Goal: Task Accomplishment & Management: Complete application form

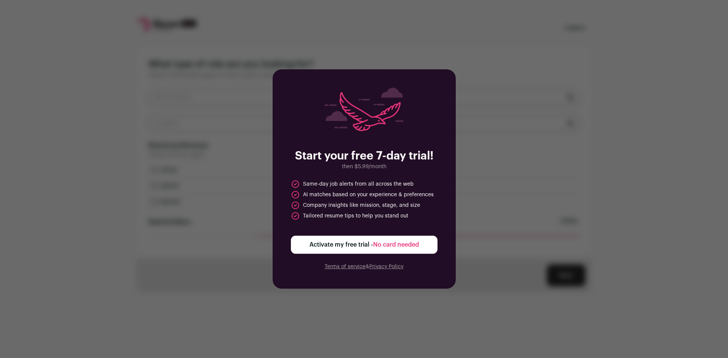
click at [435, 246] on button "Activate my free trial - No card needed" at bounding box center [364, 245] width 147 height 18
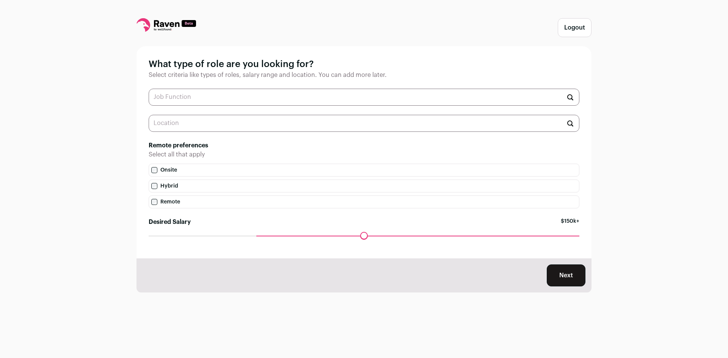
click at [285, 153] on p "Select all that apply" at bounding box center [364, 154] width 431 height 9
click at [251, 99] on input "text" at bounding box center [364, 97] width 431 height 17
click at [199, 100] on input "text" at bounding box center [364, 97] width 431 height 17
type input "analytics"
click at [302, 86] on div "What type of role are you looking for? Select criteria like types of roles, sal…" at bounding box center [364, 152] width 455 height 212
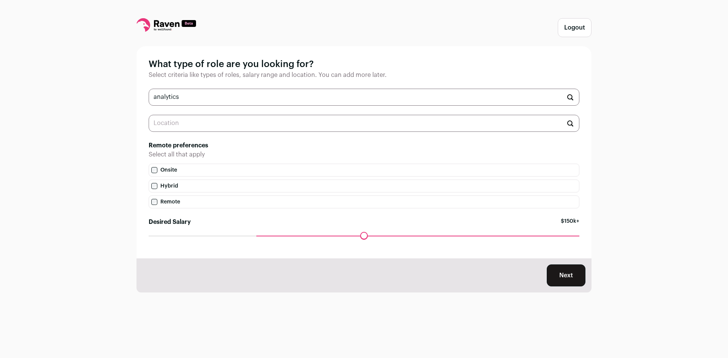
drag, startPoint x: 556, startPoint y: 276, endPoint x: 503, endPoint y: 266, distance: 53.3
click at [504, 266] on div "Next" at bounding box center [364, 276] width 455 height 34
click at [245, 240] on div "Maximum desired salary ******" at bounding box center [364, 241] width 431 height 11
drag, startPoint x: 245, startPoint y: 238, endPoint x: 249, endPoint y: 238, distance: 4.2
click at [246, 238] on div "Maximum desired salary ******" at bounding box center [364, 241] width 431 height 11
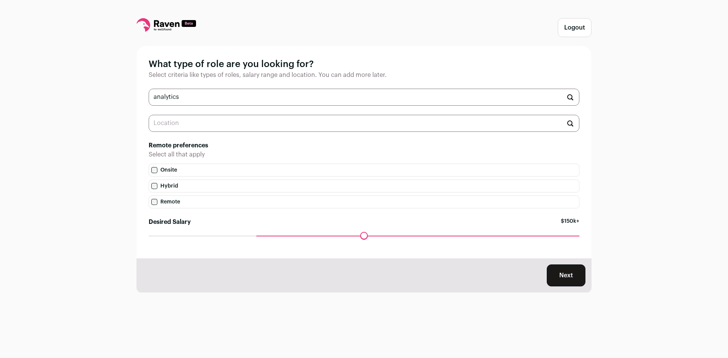
drag, startPoint x: 256, startPoint y: 237, endPoint x: 240, endPoint y: 237, distance: 15.5
click at [240, 236] on div "Desired Salary $150k+" at bounding box center [364, 227] width 431 height 18
drag, startPoint x: 257, startPoint y: 239, endPoint x: 204, endPoint y: 237, distance: 52.7
click at [204, 236] on input "Desired Salary" at bounding box center [364, 236] width 431 height 0
click at [557, 128] on input "text" at bounding box center [364, 123] width 431 height 17
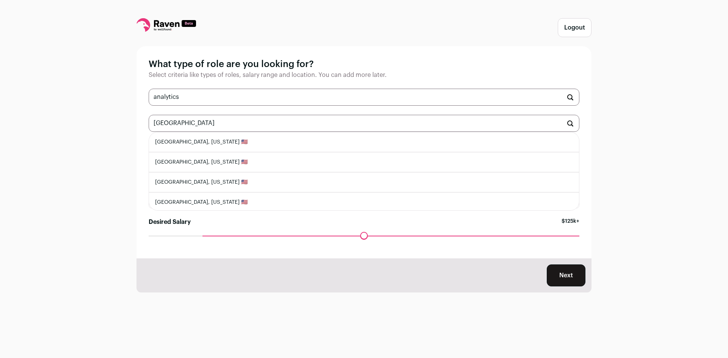
click at [307, 139] on li "[GEOGRAPHIC_DATA], [US_STATE] 🇺🇸" at bounding box center [364, 142] width 430 height 20
type input "[GEOGRAPHIC_DATA], [US_STATE] 🇺🇸"
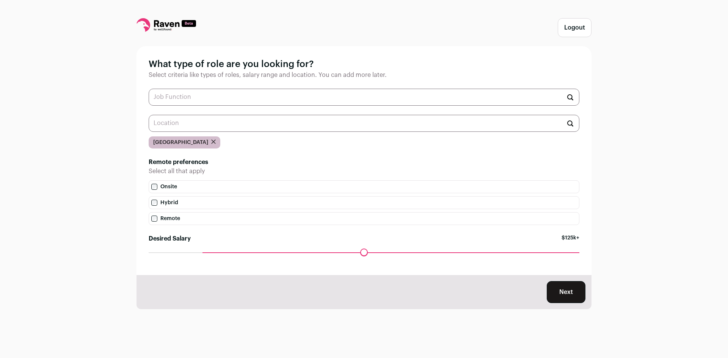
click at [564, 284] on button "Next" at bounding box center [566, 292] width 39 height 22
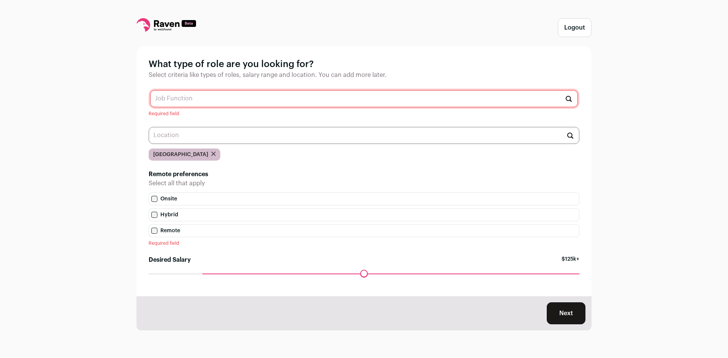
click at [209, 99] on input "text" at bounding box center [364, 98] width 428 height 17
type input "a"
click at [217, 115] on li "Data Analytics Developer" at bounding box center [364, 118] width 427 height 20
type input "Data Analytics Developer"
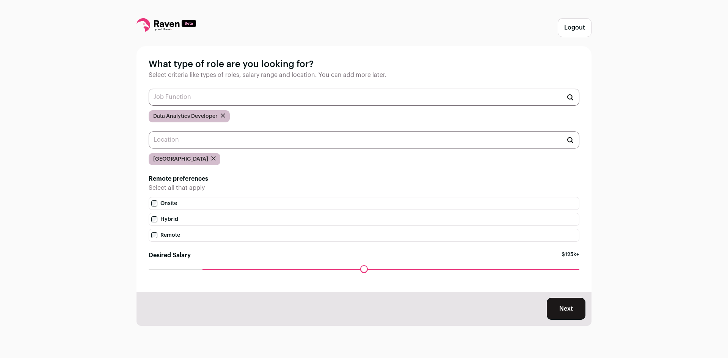
click at [556, 312] on button "Next" at bounding box center [566, 309] width 39 height 22
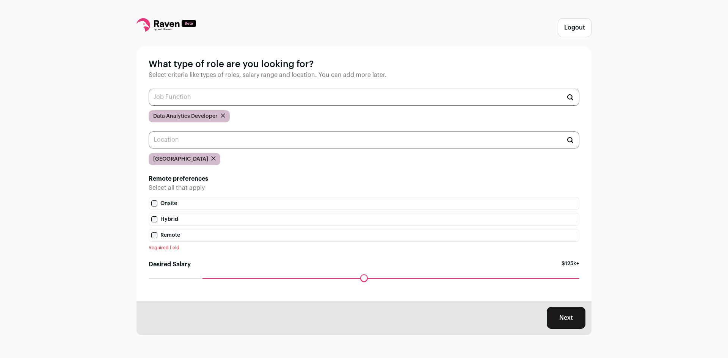
click at [160, 209] on label "Onsite" at bounding box center [364, 203] width 431 height 13
click at [157, 219] on label "Hybrid" at bounding box center [364, 219] width 431 height 13
click at [159, 241] on label "Remote" at bounding box center [364, 235] width 431 height 13
click at [152, 242] on label "Remote" at bounding box center [364, 235] width 431 height 13
click at [170, 208] on label "Onsite" at bounding box center [364, 203] width 431 height 13
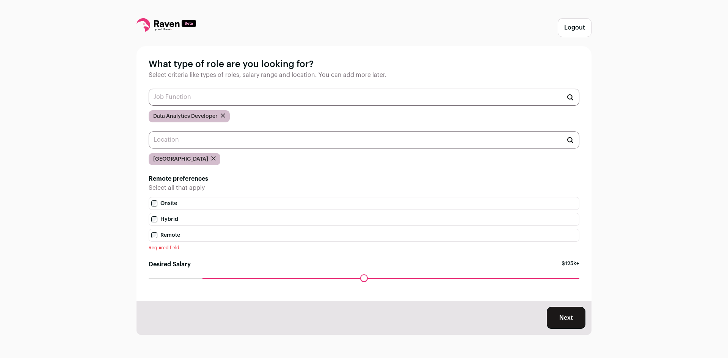
click at [570, 329] on button "Next" at bounding box center [566, 318] width 39 height 22
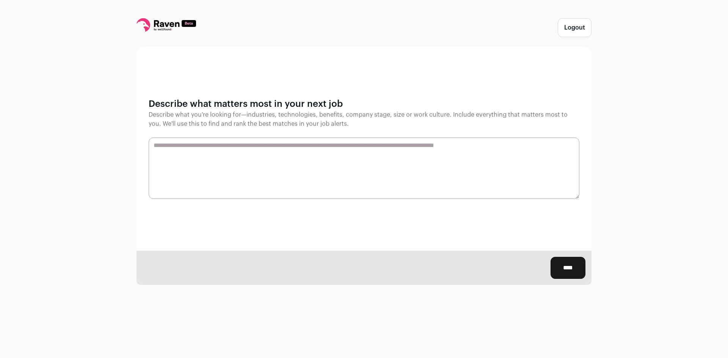
click at [561, 267] on input "****" at bounding box center [568, 268] width 35 height 22
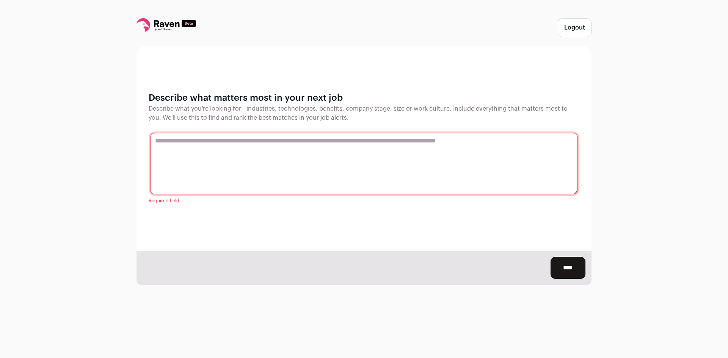
drag, startPoint x: 173, startPoint y: 146, endPoint x: 184, endPoint y: 151, distance: 12.1
click at [173, 147] on textarea at bounding box center [364, 163] width 428 height 61
type textarea "**********"
click at [551, 267] on input "****" at bounding box center [568, 268] width 35 height 22
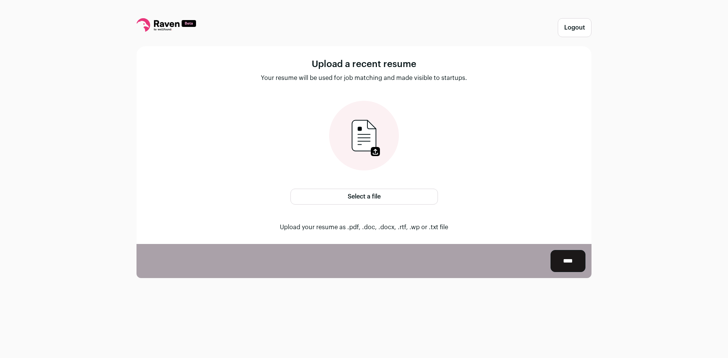
click at [403, 192] on label "Select a file" at bounding box center [365, 197] width 148 height 16
click at [0, 0] on input "Select a file" at bounding box center [0, 0] width 0 height 0
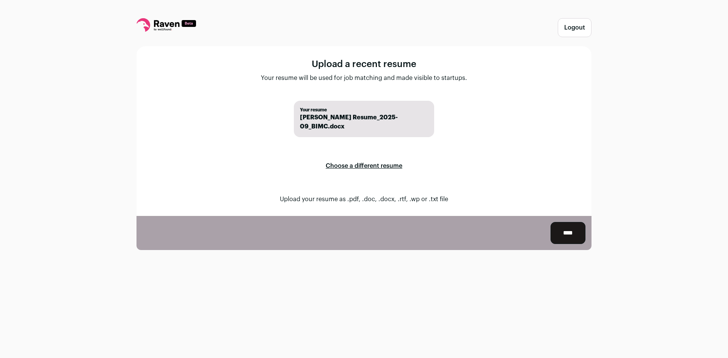
click at [569, 225] on input "****" at bounding box center [568, 233] width 35 height 22
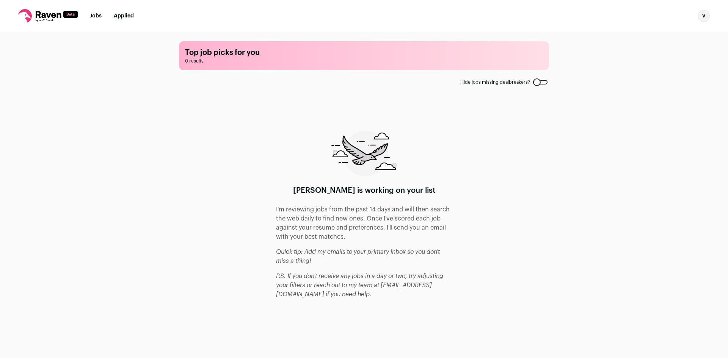
click at [314, 137] on div "[PERSON_NAME] is working on your list I'm reviewing jobs from the past 14 days …" at bounding box center [364, 215] width 176 height 168
click at [98, 16] on link "Jobs" at bounding box center [96, 15] width 12 height 5
click at [333, 210] on p "I'm reviewing jobs from the past 14 days and will then search the web daily to …" at bounding box center [364, 223] width 176 height 36
drag, startPoint x: 322, startPoint y: 207, endPoint x: 317, endPoint y: 208, distance: 5.1
click at [317, 208] on p "I'm reviewing jobs from the past 14 days and will then search the web daily to …" at bounding box center [364, 223] width 176 height 36
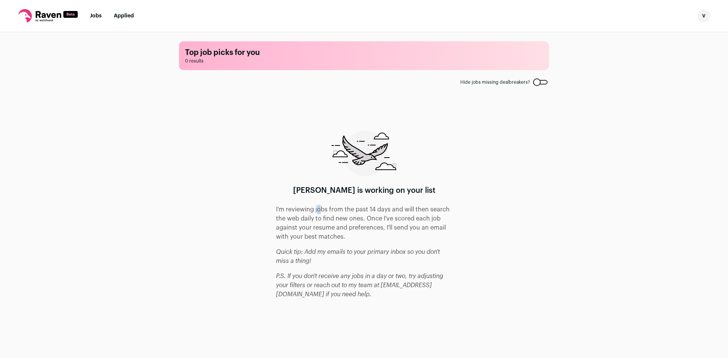
click at [317, 209] on p "I'm reviewing jobs from the past 14 days and will then search the web daily to …" at bounding box center [364, 223] width 176 height 36
click at [300, 206] on p "I'm reviewing jobs from the past 14 days and will then search the web daily to …" at bounding box center [364, 223] width 176 height 36
click at [91, 19] on link "Jobs" at bounding box center [96, 15] width 12 height 5
click at [119, 19] on link "Applied" at bounding box center [124, 15] width 20 height 5
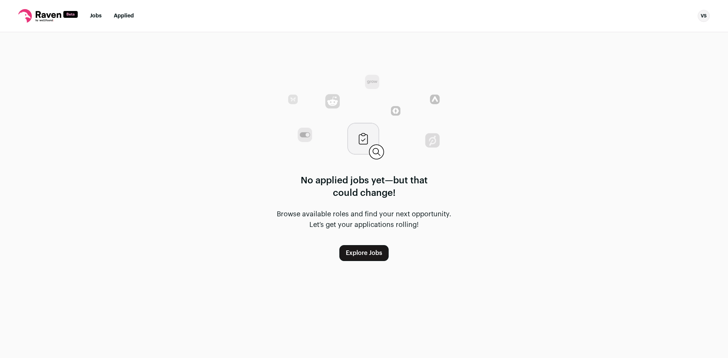
click at [97, 18] on link "Jobs" at bounding box center [96, 15] width 12 height 5
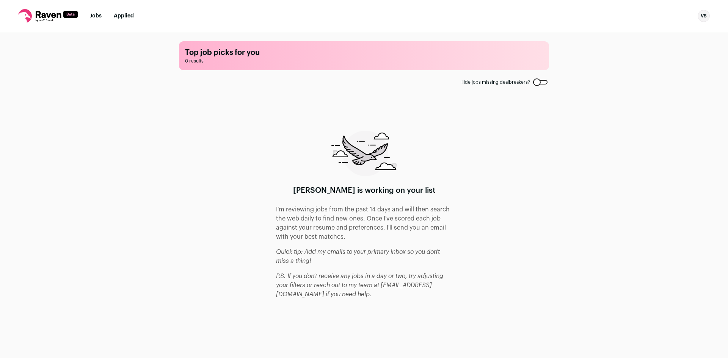
click at [132, 13] on link "Applied" at bounding box center [124, 15] width 20 height 5
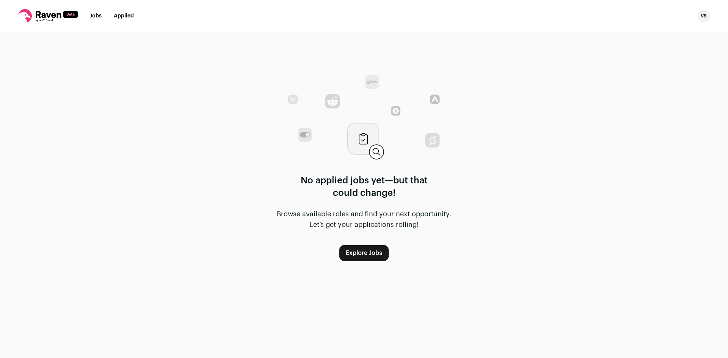
click at [357, 247] on link "Explore Jobs" at bounding box center [363, 253] width 49 height 16
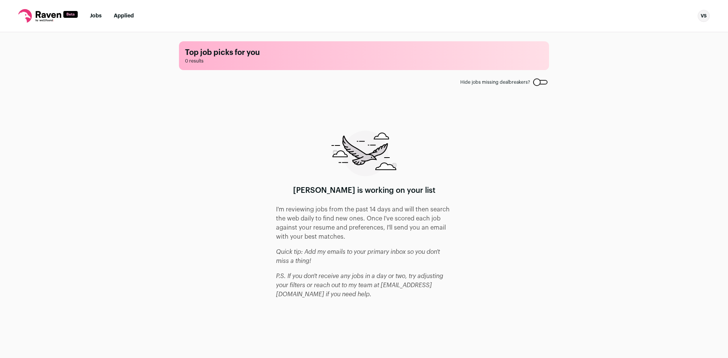
click at [543, 82] on div at bounding box center [540, 82] width 14 height 5
click at [540, 82] on div at bounding box center [540, 82] width 14 height 5
click at [539, 84] on div at bounding box center [540, 82] width 14 height 5
click at [442, 195] on div "[PERSON_NAME] is working on your list I'm reviewing jobs from the past 14 days …" at bounding box center [364, 215] width 176 height 168
click at [703, 19] on div "VS" at bounding box center [704, 16] width 12 height 12
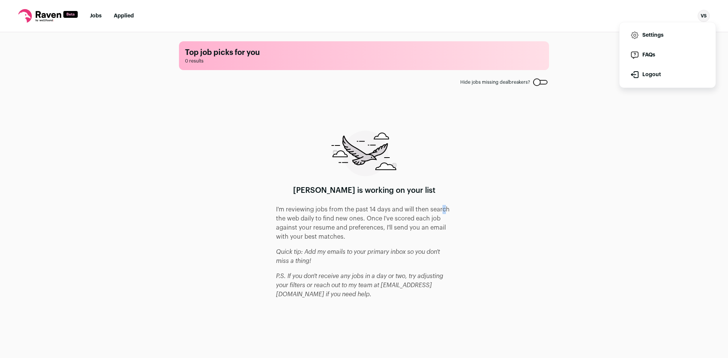
click at [646, 37] on link "Settings" at bounding box center [668, 35] width 84 height 18
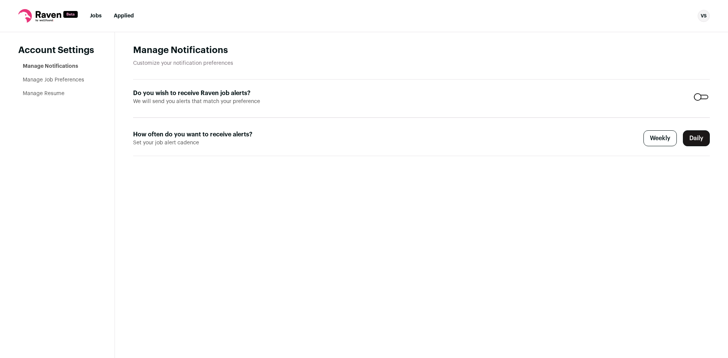
click at [61, 80] on link "Manage Job Preferences" at bounding box center [53, 79] width 61 height 5
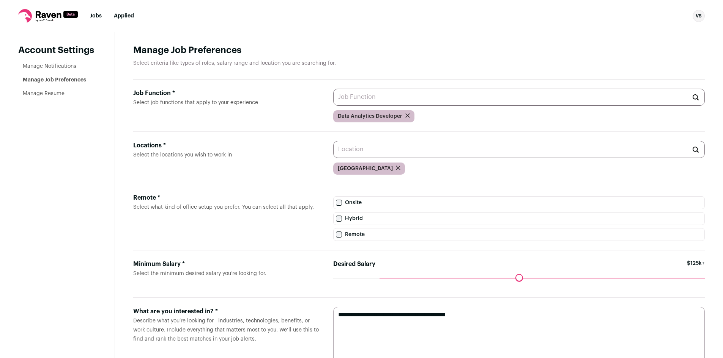
click at [450, 99] on input "Job Function * Select job functions that apply to your experience" at bounding box center [518, 97] width 371 height 17
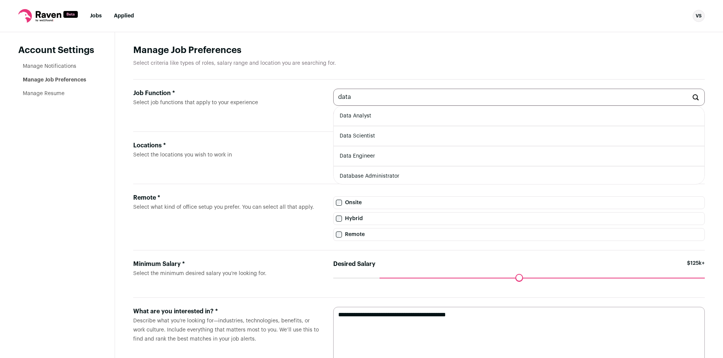
click at [382, 118] on li "Data Analyst" at bounding box center [518, 116] width 371 height 20
type input "Data Analyst"
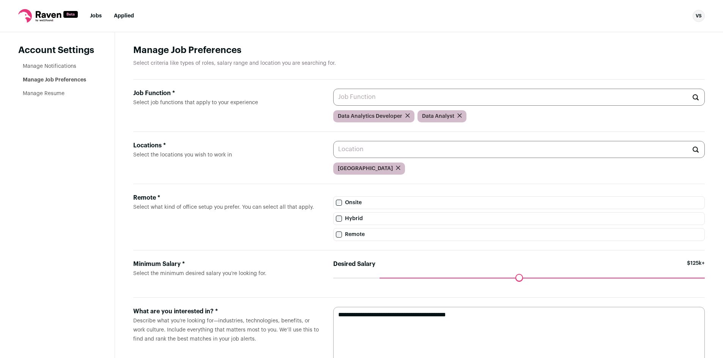
click at [422, 102] on input "Job Function * Select job functions that apply to your experience" at bounding box center [518, 97] width 371 height 17
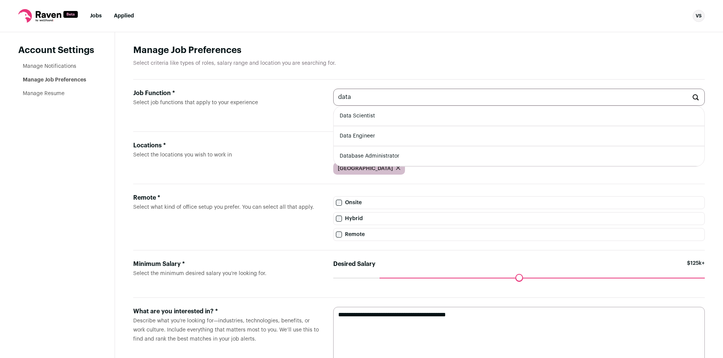
scroll to position [34, 0]
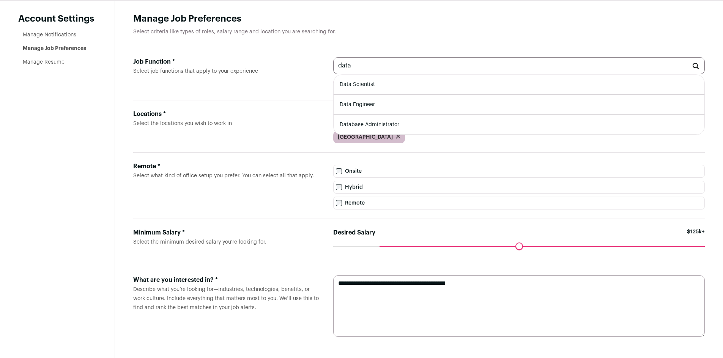
drag, startPoint x: 390, startPoint y: 68, endPoint x: 246, endPoint y: 48, distance: 144.8
click at [246, 49] on div "Job Function * Select job functions that apply to your experience data Data Sci…" at bounding box center [418, 74] width 571 height 52
type input "a"
type input "b"
type input "intelligence"
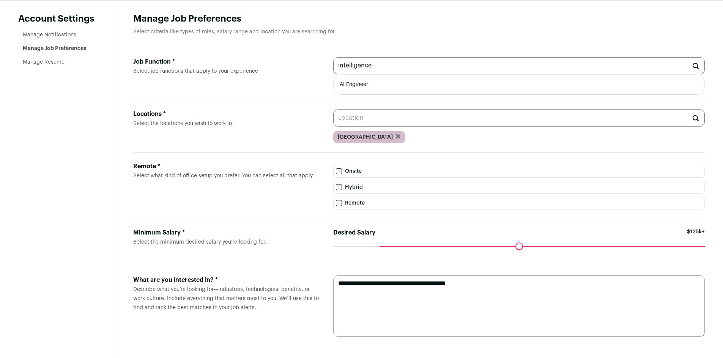
click at [247, 49] on div "Job Function * Select job functions that apply to your experience intelligence …" at bounding box center [418, 74] width 571 height 52
drag, startPoint x: 502, startPoint y: 304, endPoint x: 509, endPoint y: 304, distance: 7.2
click at [503, 304] on textarea "**********" at bounding box center [518, 306] width 371 height 61
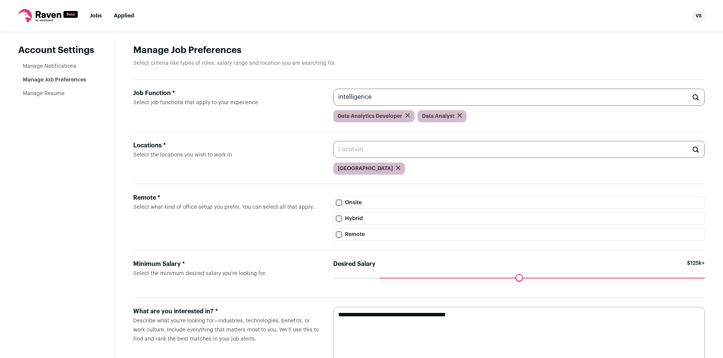
click at [52, 66] on link "Manage Notifications" at bounding box center [49, 66] width 53 height 5
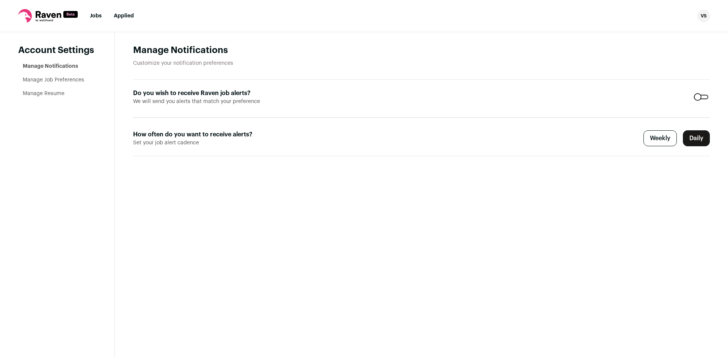
click at [52, 93] on link "Manage Resume" at bounding box center [44, 93] width 42 height 5
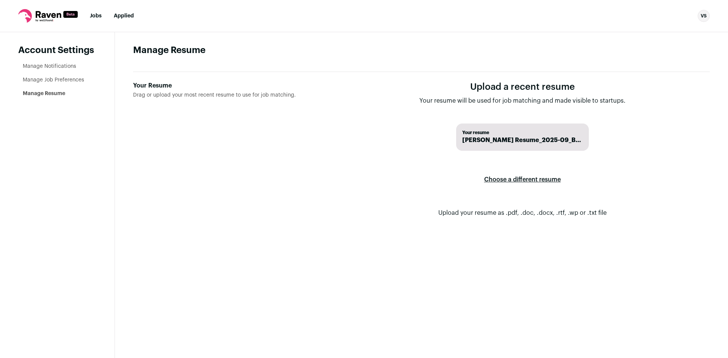
click at [59, 65] on link "Manage Notifications" at bounding box center [49, 66] width 53 height 5
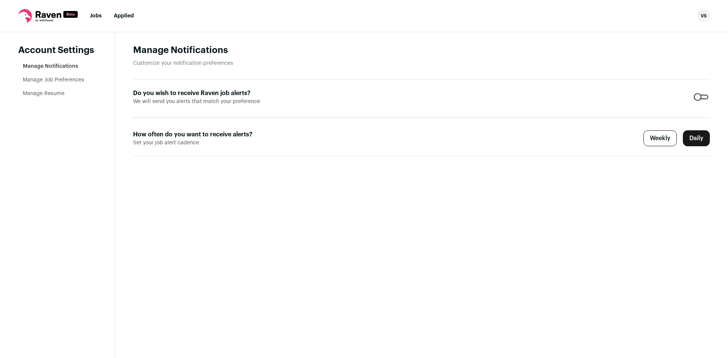
click at [702, 99] on div at bounding box center [701, 97] width 14 height 5
click at [104, 16] on ul "Jobs Applied" at bounding box center [112, 16] width 44 height 8
click at [100, 16] on ul "Jobs Applied" at bounding box center [112, 16] width 44 height 8
click at [100, 16] on link "Jobs" at bounding box center [96, 15] width 12 height 5
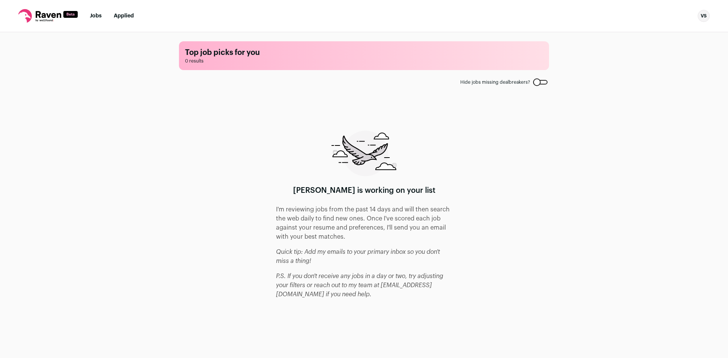
click at [100, 16] on link "Jobs" at bounding box center [96, 15] width 12 height 5
click at [702, 14] on div "VS" at bounding box center [704, 16] width 12 height 12
click at [651, 34] on link "Settings" at bounding box center [668, 35] width 84 height 18
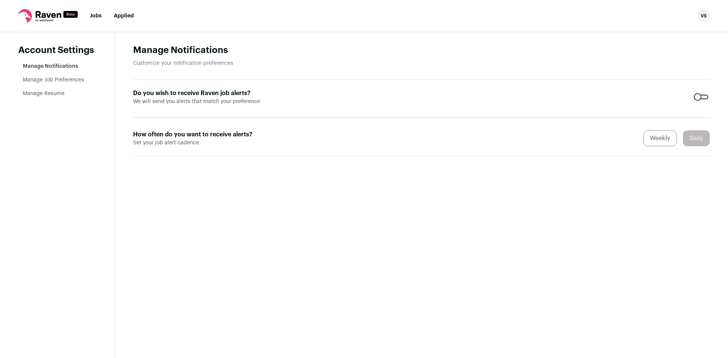
click at [47, 99] on aside "Account Settings Manage Notifications Manage Job Preferences Manage Resume" at bounding box center [57, 195] width 115 height 326
click at [47, 94] on link "Manage Resume" at bounding box center [44, 93] width 42 height 5
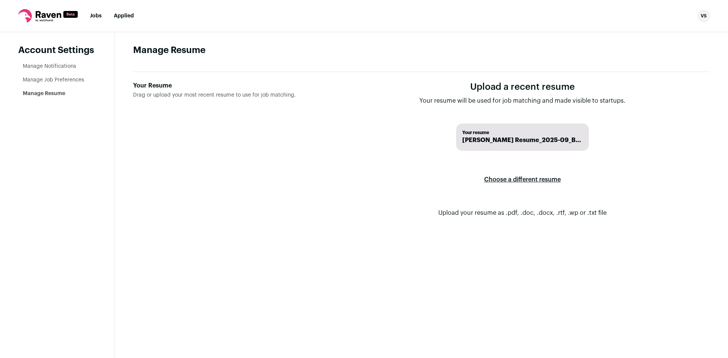
click at [50, 79] on link "Manage Job Preferences" at bounding box center [53, 79] width 61 height 5
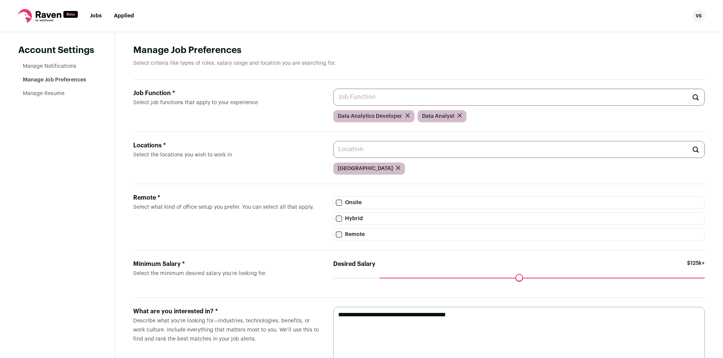
scroll to position [34, 0]
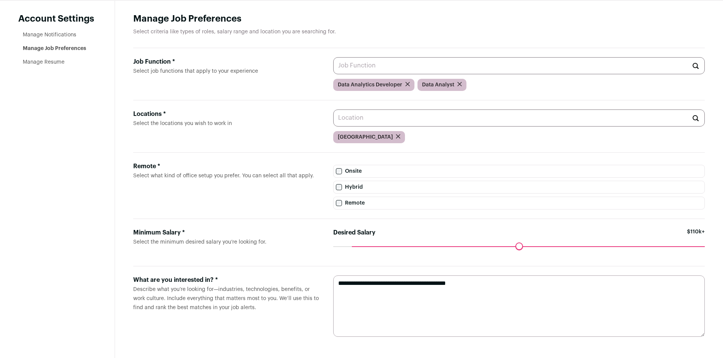
drag, startPoint x: 381, startPoint y: 245, endPoint x: 360, endPoint y: 244, distance: 21.3
click at [360, 247] on input "Desired Salary" at bounding box center [518, 247] width 371 height 0
click at [41, 35] on link "Manage Notifications" at bounding box center [49, 34] width 53 height 5
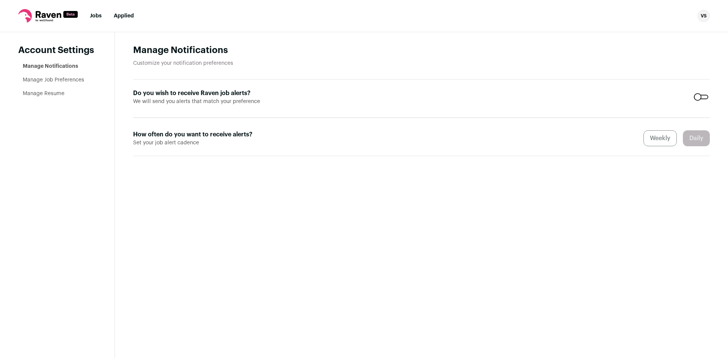
click at [94, 21] on nav "Jobs Applied VS Settings Notifications Preferences Resume FAQs Logout" at bounding box center [364, 16] width 728 height 32
click at [94, 18] on link "Jobs" at bounding box center [96, 15] width 12 height 5
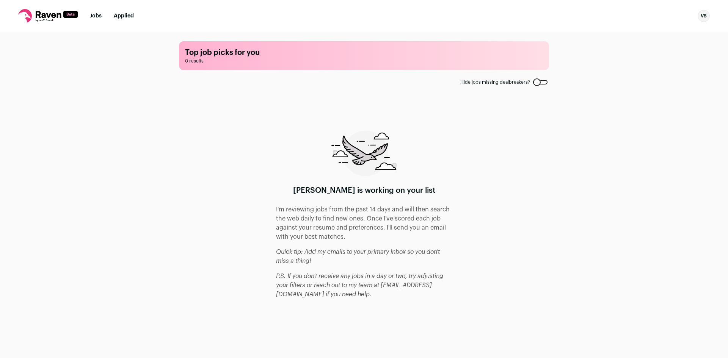
click at [94, 18] on link "Jobs" at bounding box center [96, 15] width 12 height 5
click at [124, 17] on link "Applied" at bounding box center [124, 15] width 20 height 5
